Goal: Task Accomplishment & Management: Complete application form

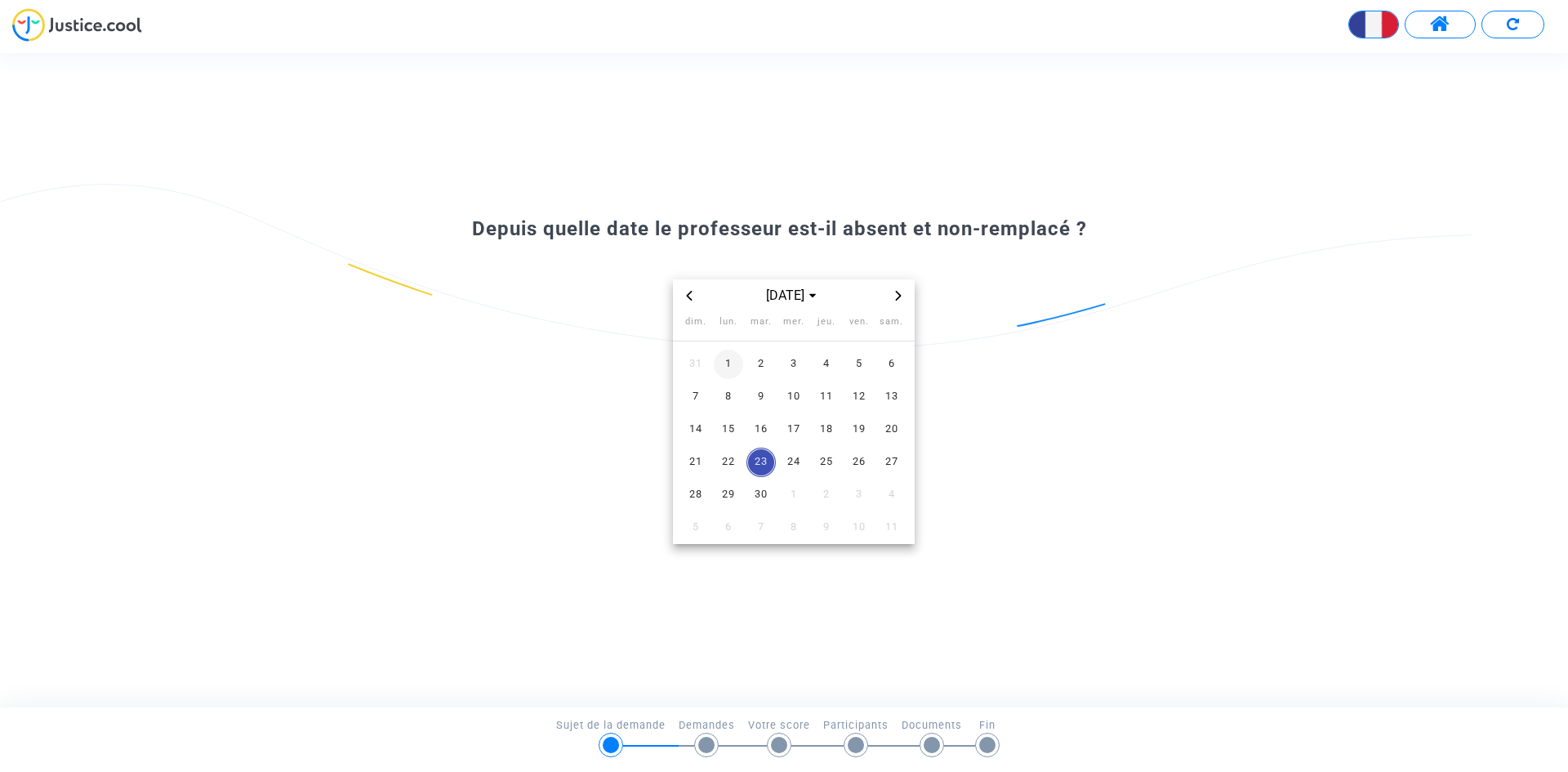
click at [721, 367] on span "1" at bounding box center [728, 364] width 29 height 29
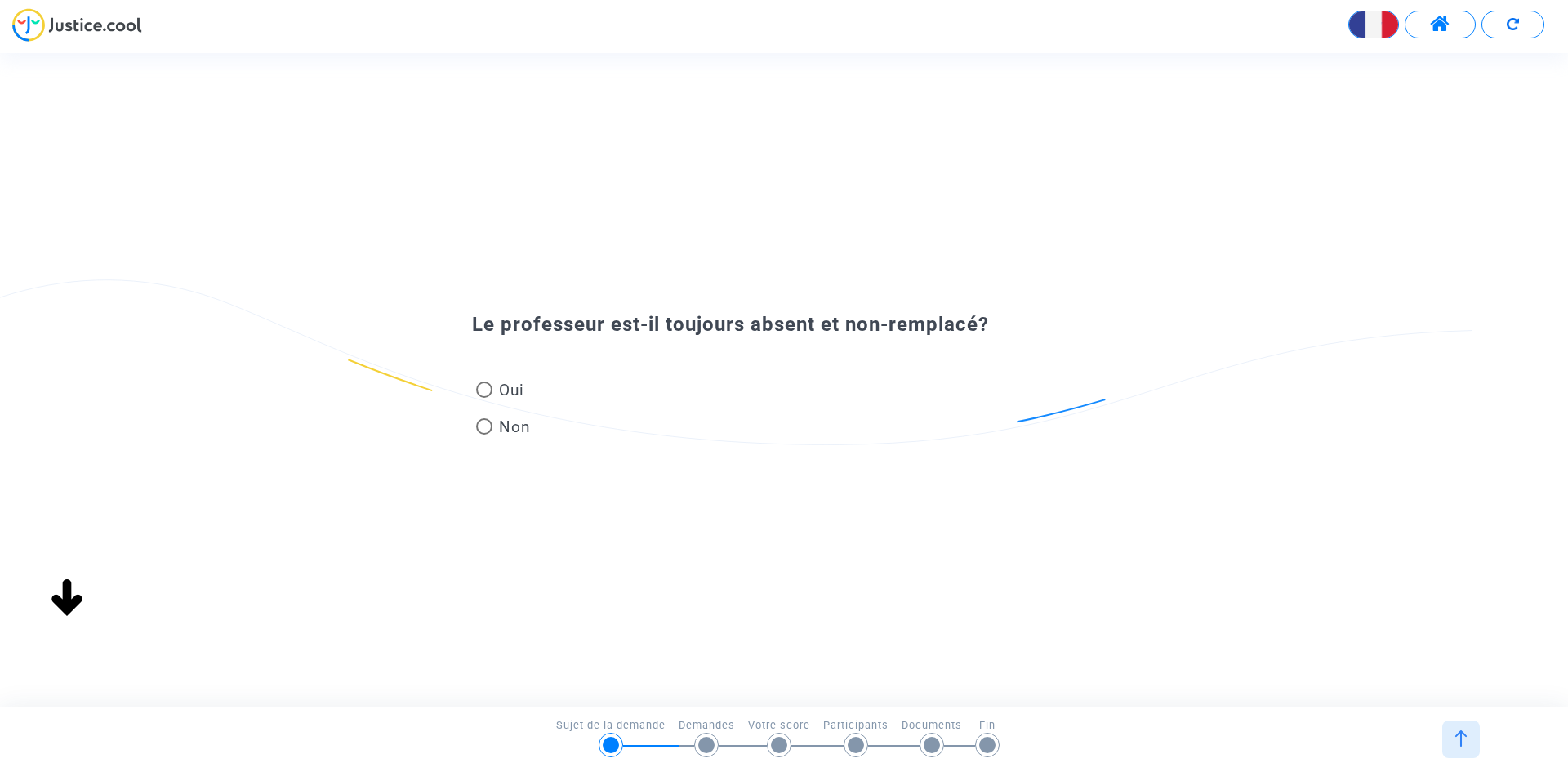
click at [497, 390] on span "Oui" at bounding box center [508, 390] width 32 height 22
click at [484, 397] on input "Oui" at bounding box center [484, 397] width 1 height 1
radio input "true"
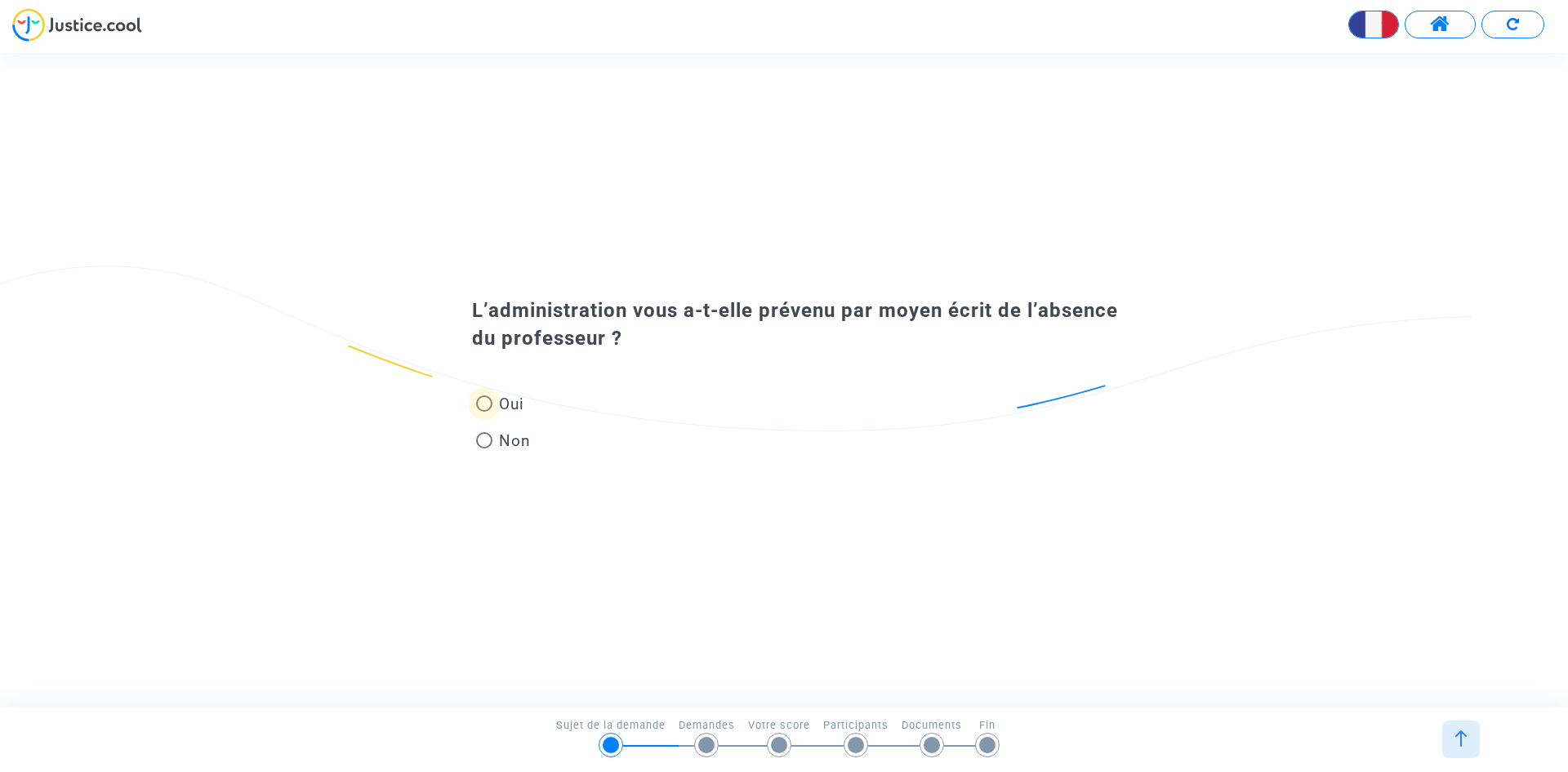
click at [497, 406] on span "Oui" at bounding box center [508, 404] width 32 height 22
click at [484, 412] on input "Oui" at bounding box center [484, 412] width 1 height 1
radio input "true"
